Goal: Find contact information

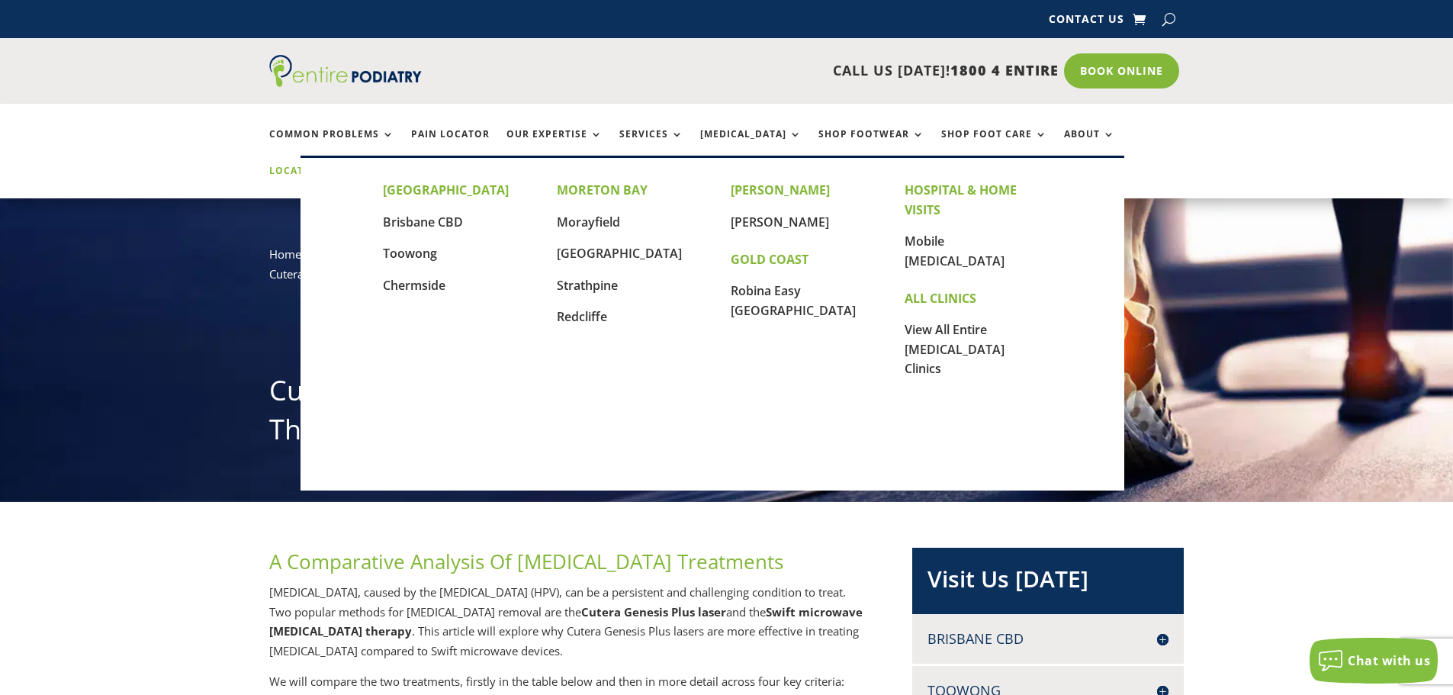
click at [346, 166] on link "Locations" at bounding box center [307, 182] width 76 height 33
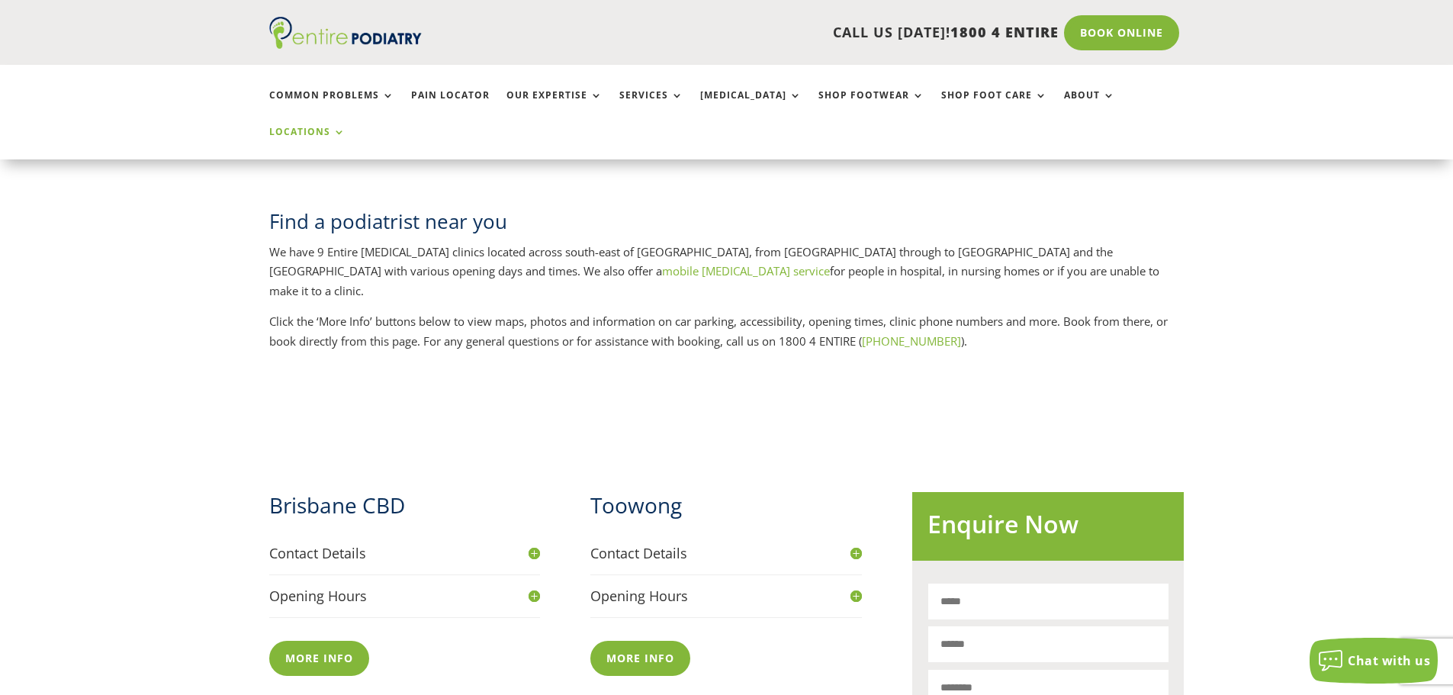
drag, startPoint x: 542, startPoint y: 502, endPoint x: 534, endPoint y: 504, distance: 7.8
click at [536, 503] on div "Brisbane CBD Contact Details Phone [PHONE_NUMBER] Fax [PHONE_NUMBER] Address [S…" at bounding box center [566, 612] width 594 height 294
click at [533, 544] on h4 "Contact Details" at bounding box center [405, 553] width 272 height 19
